Goal: Transaction & Acquisition: Obtain resource

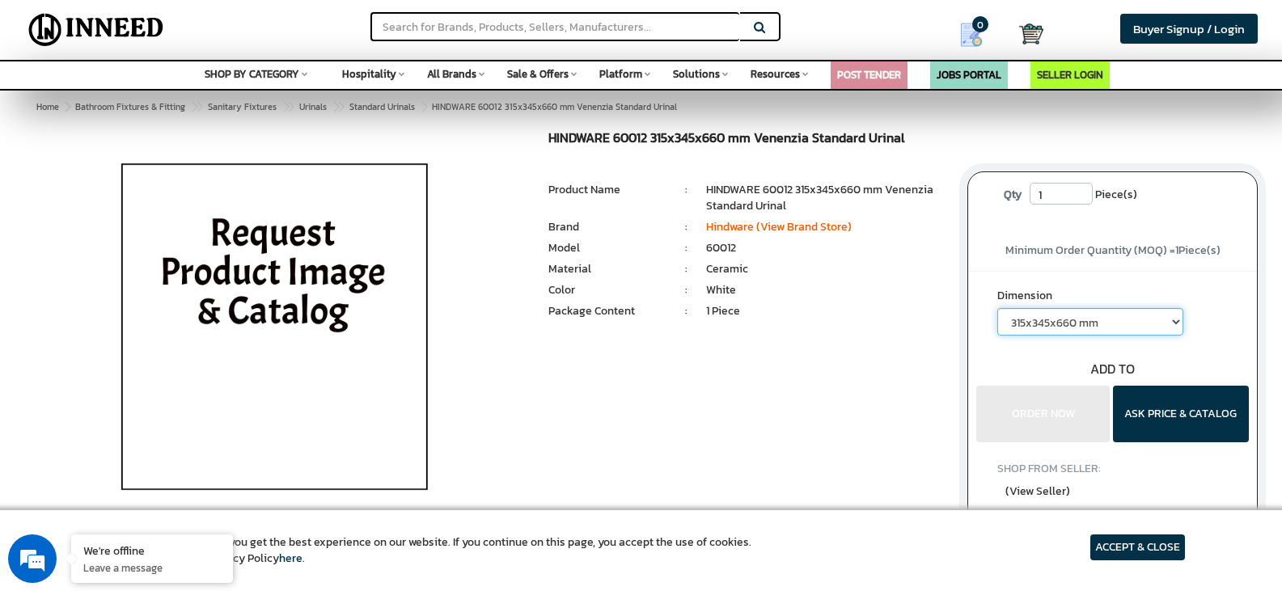
click at [1179, 326] on select "315x345x660 mm" at bounding box center [1090, 322] width 186 height 28
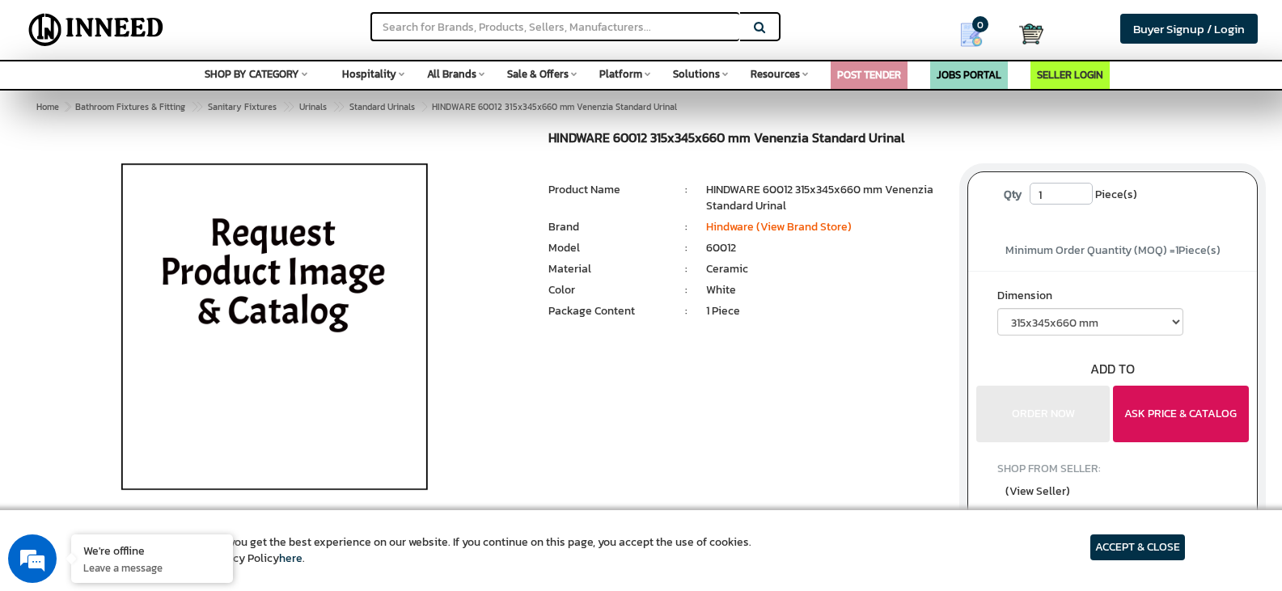
click at [1183, 407] on button "ASK PRICE & CATALOG" at bounding box center [1181, 414] width 136 height 57
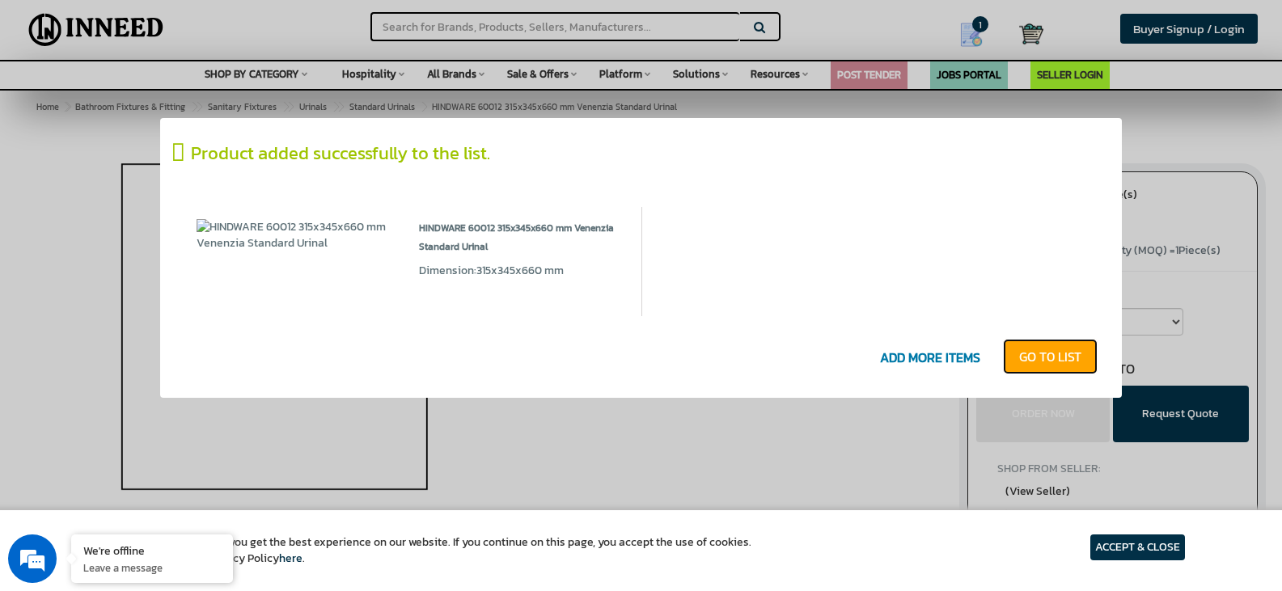
click at [1028, 349] on link "GO T0 LIST" at bounding box center [1050, 357] width 95 height 36
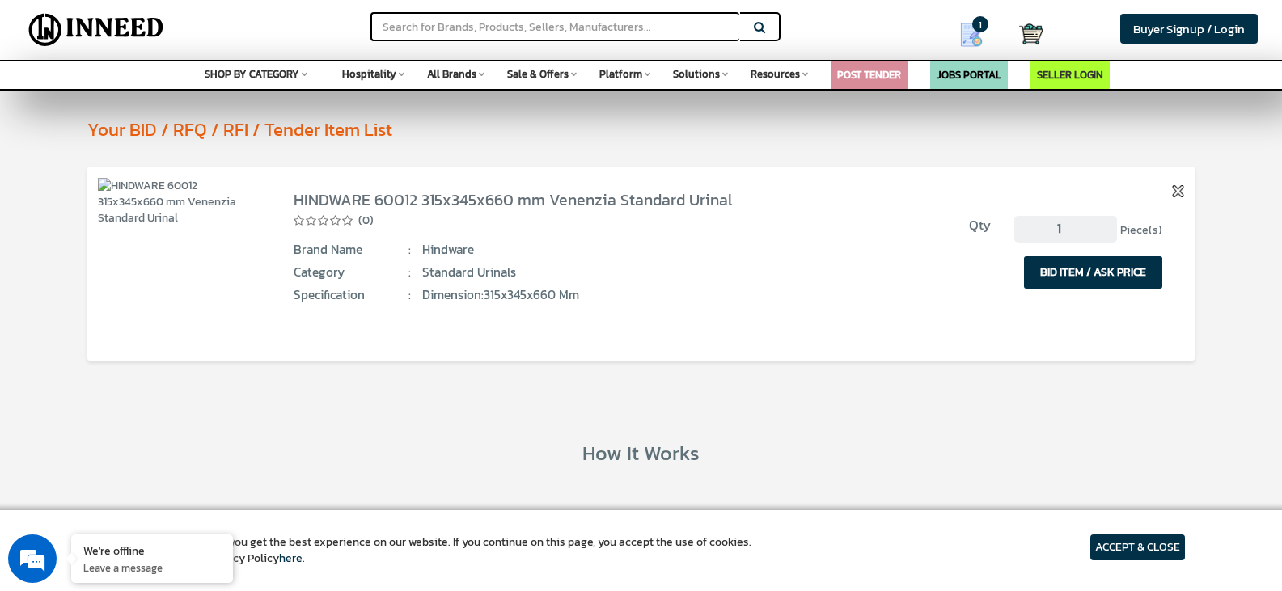
click at [1105, 275] on button "BID ITEM / ASK PRICE" at bounding box center [1093, 272] width 138 height 32
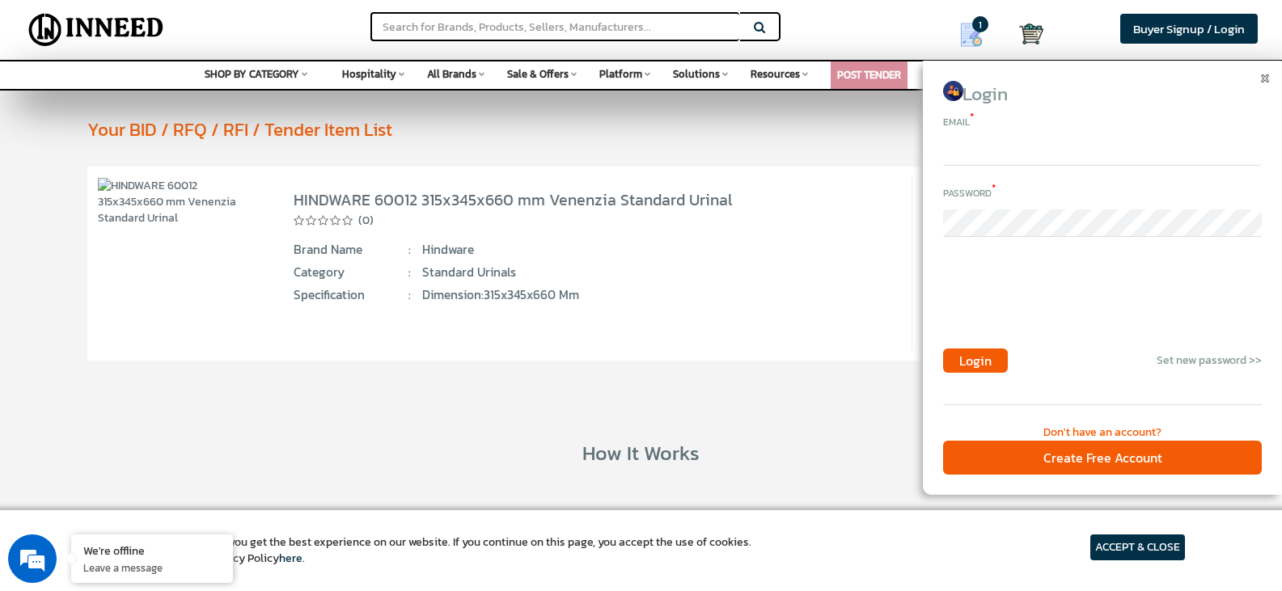
click at [1035, 150] on input "email" at bounding box center [1102, 152] width 319 height 28
